Goal: Navigation & Orientation: Understand site structure

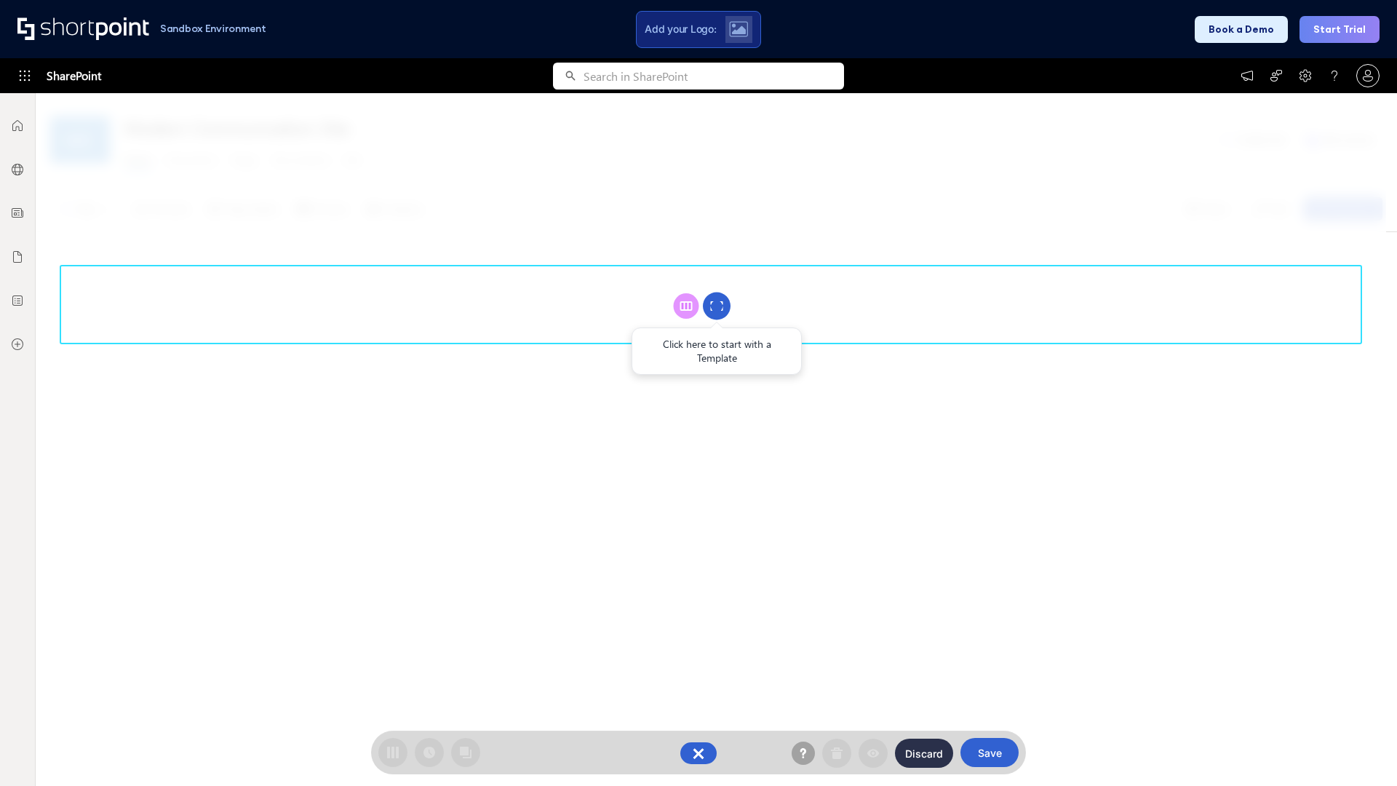
click at [716, 306] on circle at bounding box center [717, 306] width 28 height 28
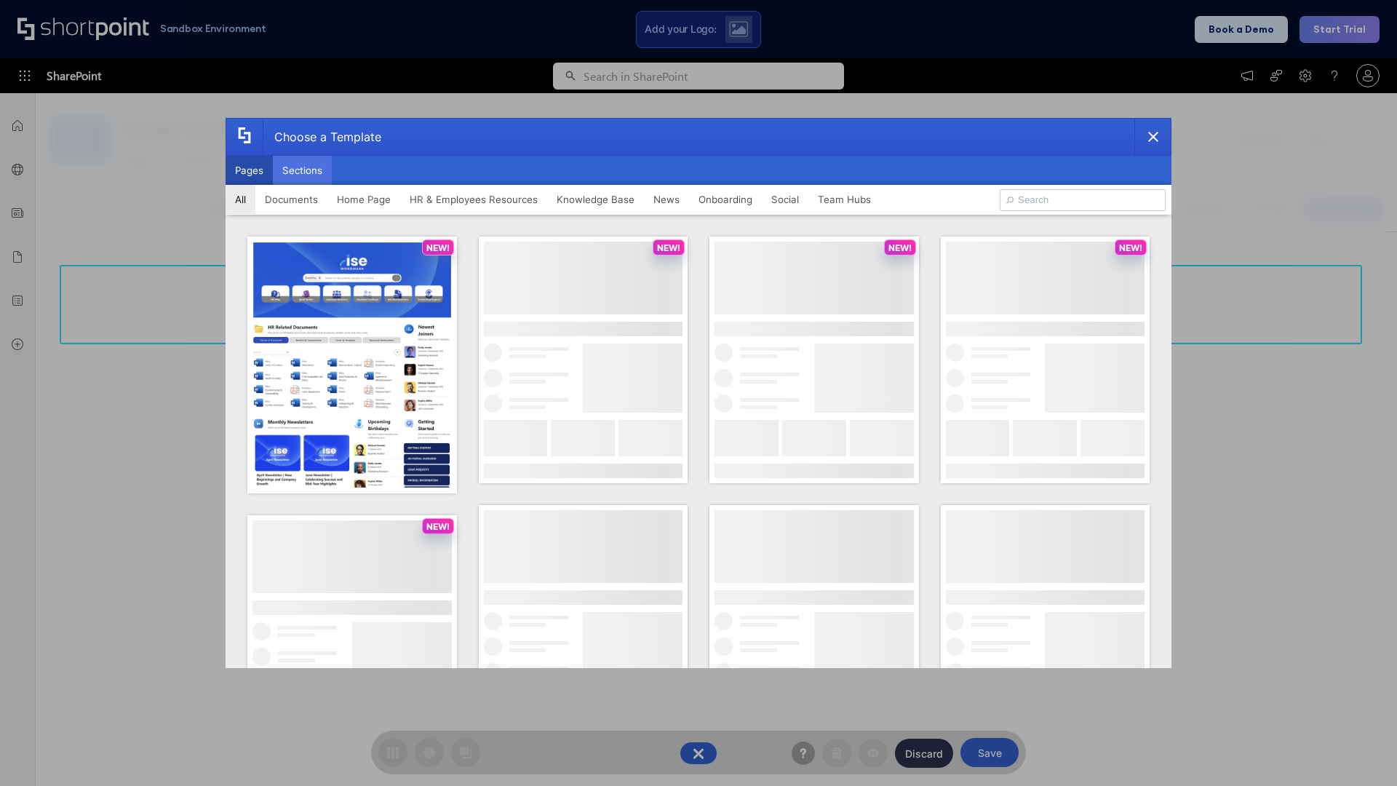
click at [302, 170] on button "Sections" at bounding box center [302, 170] width 59 height 29
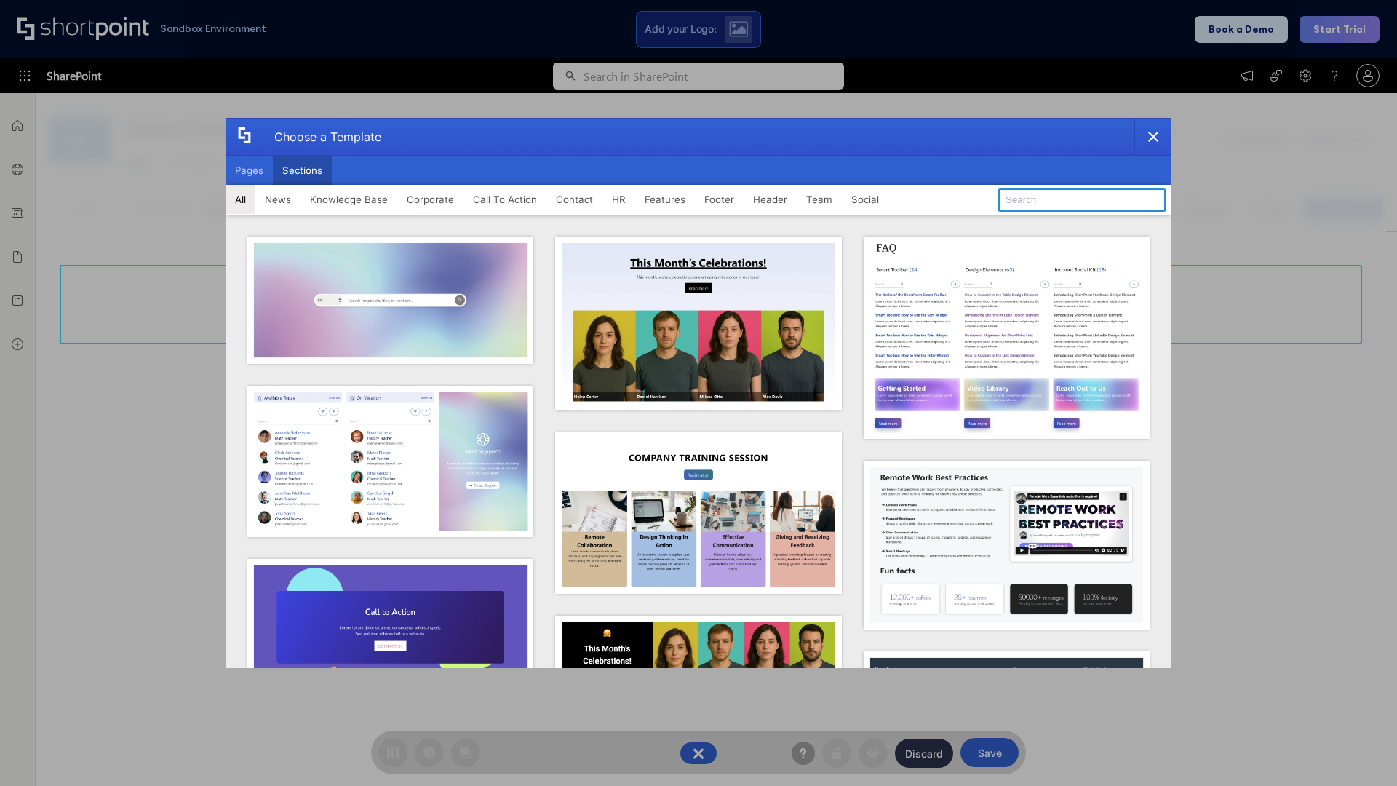
type input "Contact Cta"
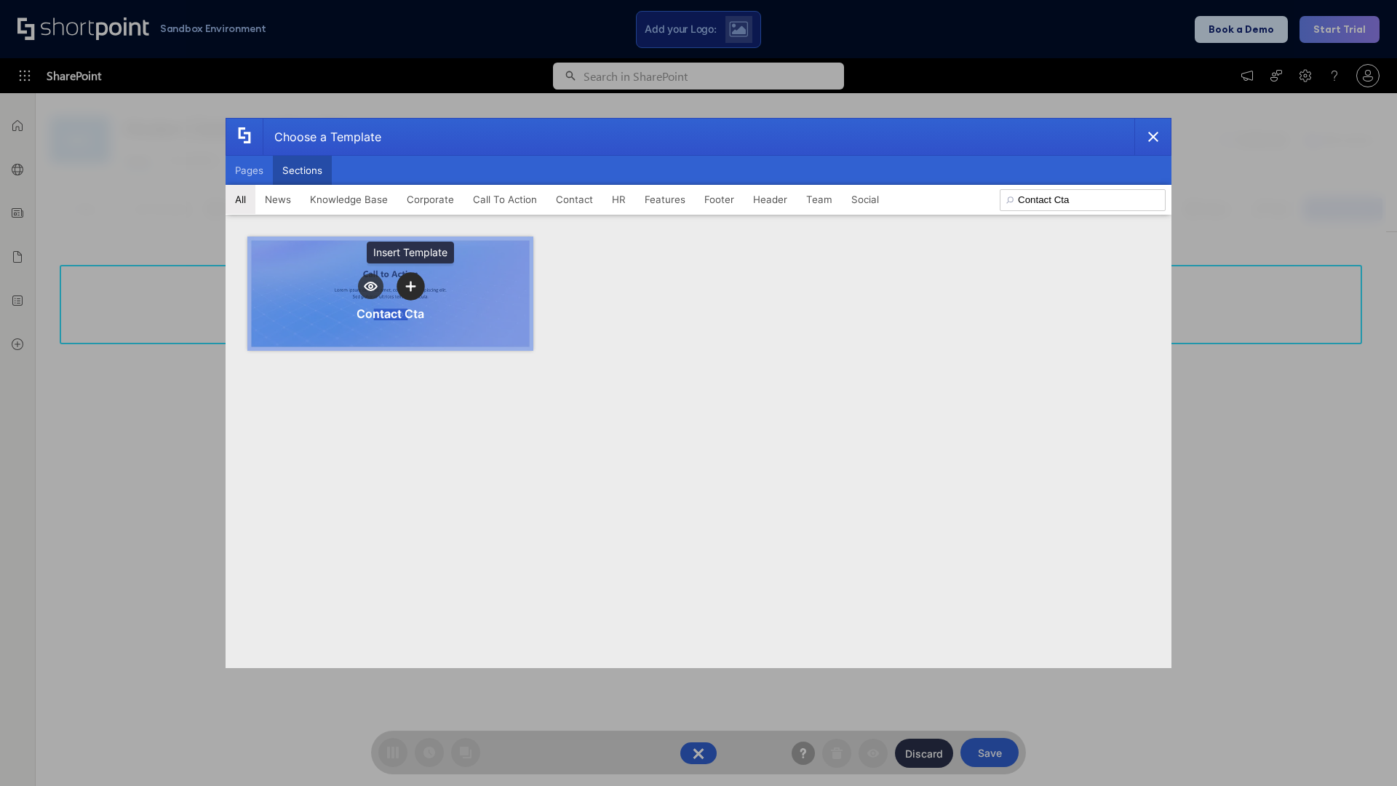
click at [410, 286] on icon "template selector" at bounding box center [410, 286] width 10 height 10
